Goal: Transaction & Acquisition: Purchase product/service

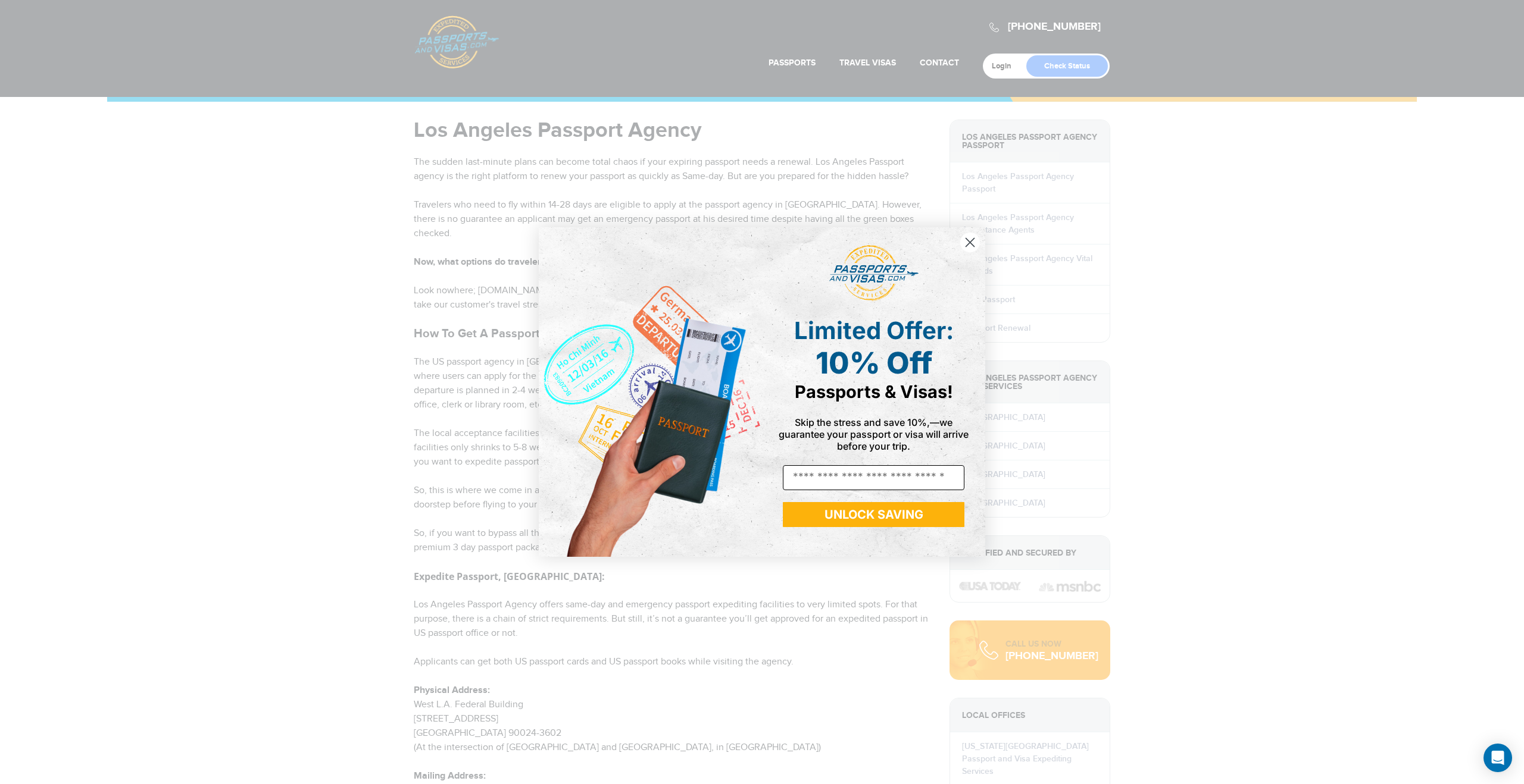
click at [833, 483] on input "Email" at bounding box center [873, 477] width 182 height 25
type input "**********"
click at [879, 518] on button "UNLOCK SAVING" at bounding box center [873, 514] width 182 height 25
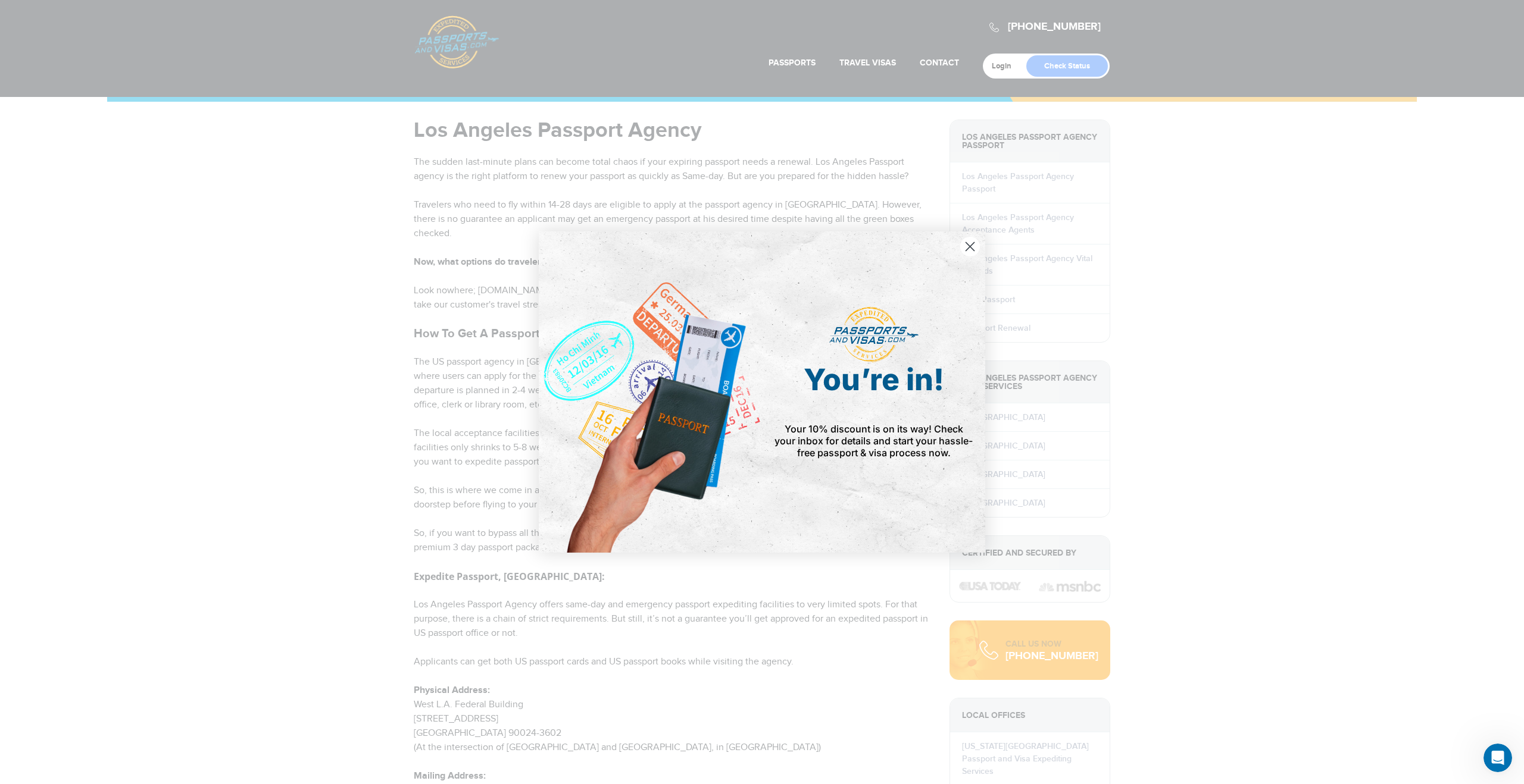
click at [964, 241] on circle "Close dialog" at bounding box center [970, 246] width 20 height 20
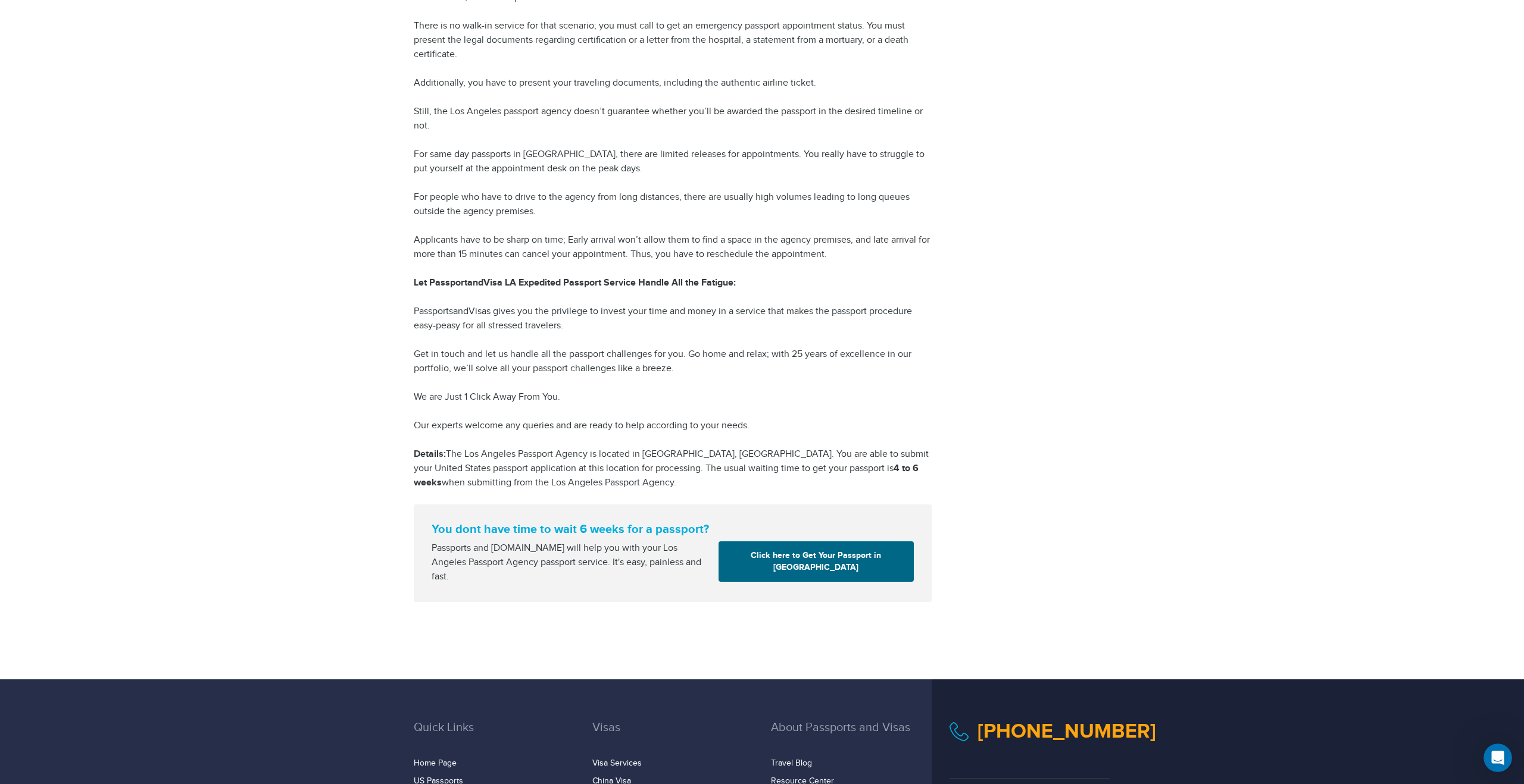
scroll to position [1478, 0]
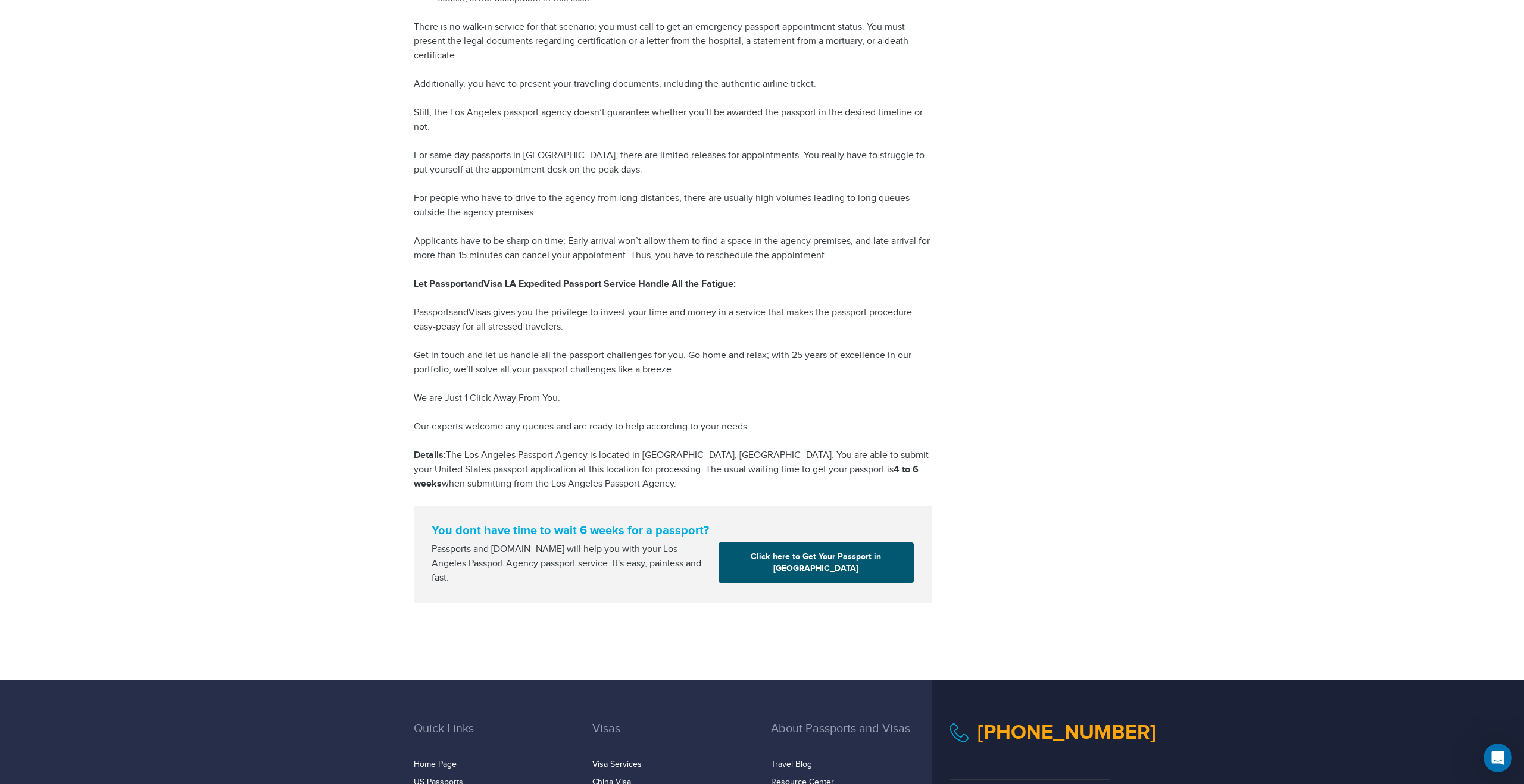
click at [770, 554] on link "Click here to Get Your Passport in [GEOGRAPHIC_DATA]" at bounding box center [816, 563] width 196 height 40
